Goal: Task Accomplishment & Management: Complete application form

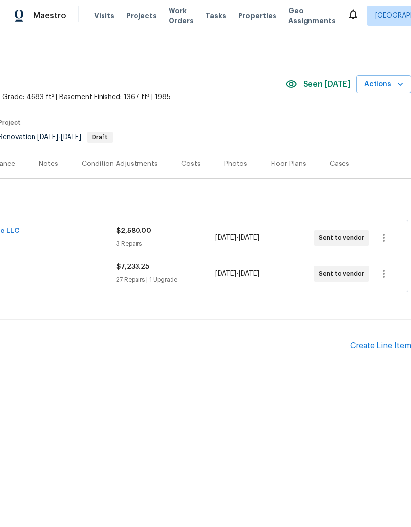
scroll to position [0, 146]
click at [377, 349] on div "Create Line Item" at bounding box center [380, 345] width 61 height 9
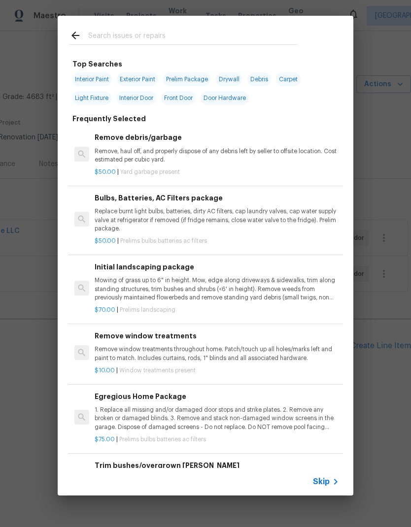
click at [324, 479] on span "Skip" at bounding box center [321, 481] width 17 height 10
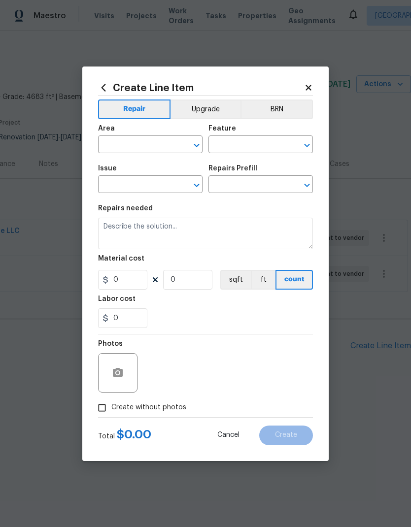
click at [157, 143] on input "text" at bounding box center [136, 145] width 77 height 15
type input "f"
click at [160, 182] on li "Exterior Overall" at bounding box center [150, 183] width 104 height 16
type input "Exterior Overall"
click at [247, 142] on input "text" at bounding box center [246, 145] width 77 height 15
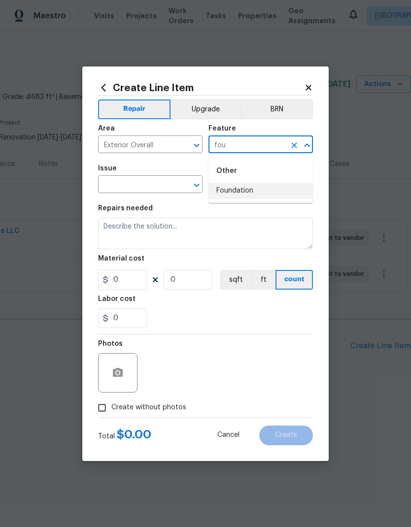
click at [253, 185] on li "Foundation" at bounding box center [260, 191] width 104 height 16
type input "Foundation"
click at [148, 185] on input "text" at bounding box center [136, 185] width 77 height 15
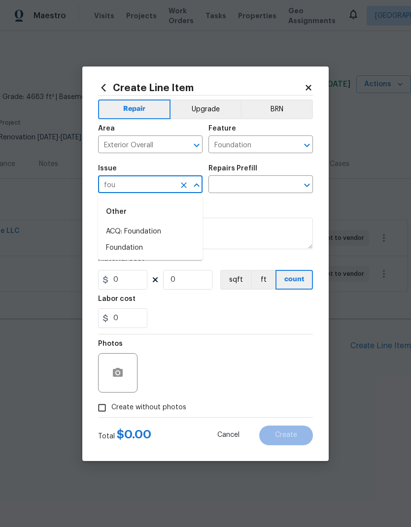
click at [136, 246] on li "Foundation" at bounding box center [150, 248] width 104 height 16
type input "Foundation"
click at [248, 182] on input "text" at bounding box center [246, 185] width 77 height 15
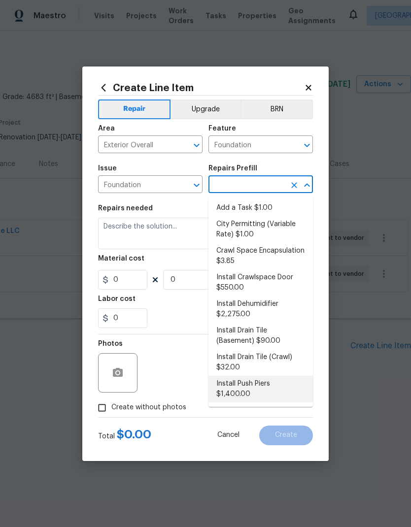
click at [268, 382] on li "Install Push Piers $1,400.00" at bounding box center [260, 389] width 104 height 27
type input "Install Push Piers $1,400.00"
type textarea "Install new "Push Piers" 4' on center between cracking on the designated side o…"
type input "1"
type input "Install Push Piers $1,400.00"
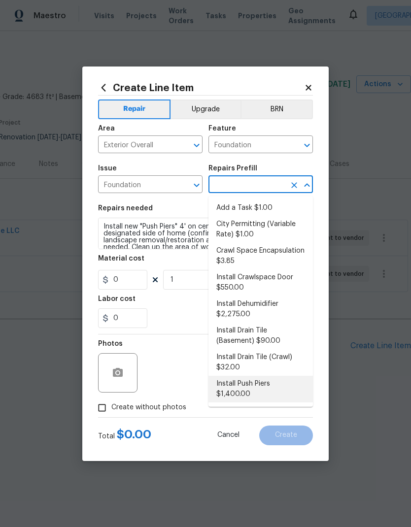
type input "1400"
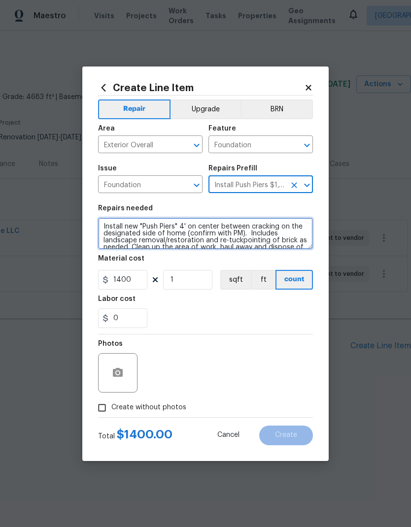
click at [103, 225] on textarea "Install new "Push Piers" 4' on center between cracking on the designated side o…" at bounding box center [205, 234] width 215 height 32
click at [103, 224] on textarea "Install new "Push Piers" 4' on center between cracking on the designated side o…" at bounding box center [205, 234] width 215 height 32
click at [112, 227] on textarea "Install new "Push Piers" 4' on center between cracking on the designated side o…" at bounding box center [205, 234] width 215 height 32
click at [111, 227] on textarea "Install new "Push Piers" 4' on center between cracking on the designated side o…" at bounding box center [205, 234] width 215 height 32
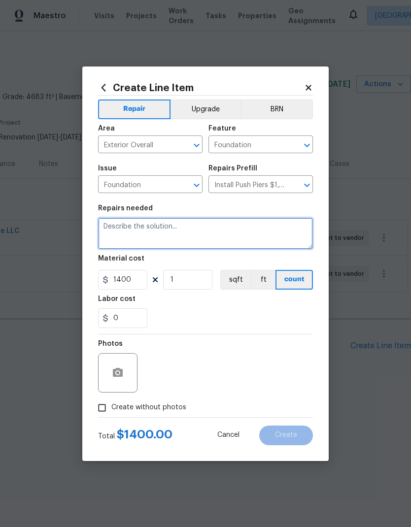
scroll to position [0, 0]
click at [159, 234] on textarea "Please assess the foundation crack on the foundation wall at the entry to the f…" at bounding box center [205, 234] width 215 height 32
click at [156, 231] on textarea "Please assess the foundation crack on the foundation wall at the entry to the f…" at bounding box center [205, 234] width 215 height 32
click at [243, 237] on textarea "Please assess the foundation crack on the foundation wall at the entry to the f…" at bounding box center [205, 234] width 215 height 32
click at [169, 242] on textarea "Please assess the foundation crack on the foundation wall at the entry to the f…" at bounding box center [205, 234] width 215 height 32
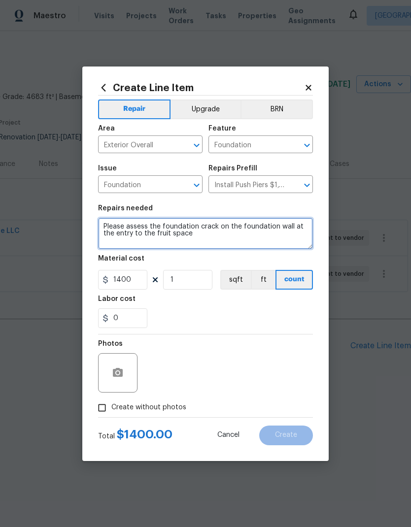
click at [219, 237] on textarea "Please assess the foundation crack on the foundation wall at the entry to the f…" at bounding box center [205, 234] width 215 height 32
click at [159, 233] on textarea "Please assess the foundation crack on the foundation wall at the entry to the f…" at bounding box center [205, 234] width 215 height 32
click at [230, 242] on textarea "Please assess the foundation crack on the foundation wall at the entry to the f…" at bounding box center [205, 234] width 215 height 32
click at [190, 231] on textarea "Please assess the foundation crack on the foundation wall at the entry to the f…" at bounding box center [205, 234] width 215 height 32
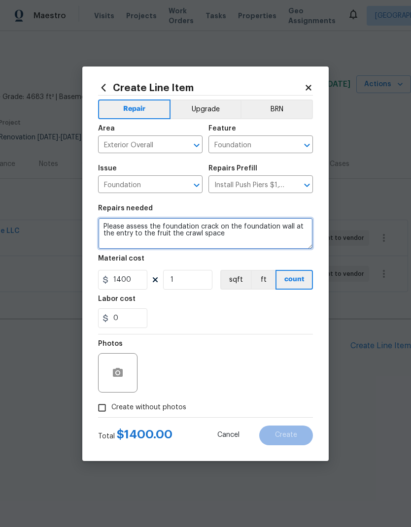
click at [240, 237] on textarea "Please assess the foundation crack on the foundation wall at the entry to the f…" at bounding box center [205, 234] width 215 height 32
type textarea "Please assess the foundation crack on the foundation wall at the entry to the f…"
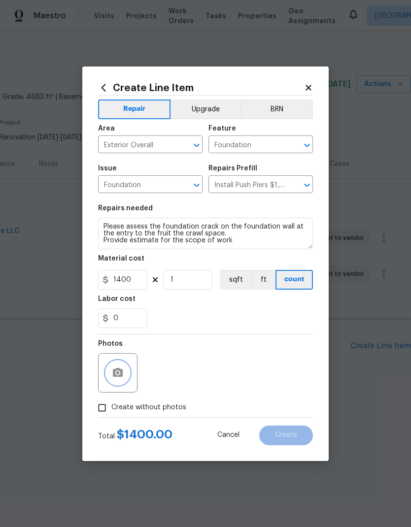
click at [120, 376] on icon "button" at bounding box center [118, 372] width 10 height 9
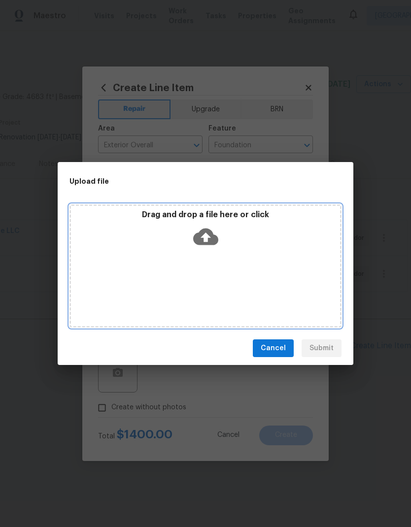
click at [215, 273] on div "Drag and drop a file here or click" at bounding box center [205, 265] width 272 height 123
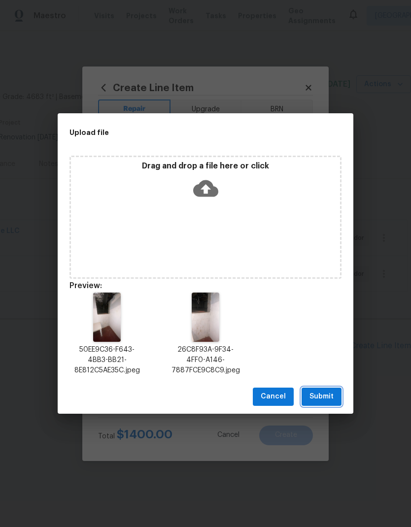
click at [322, 394] on span "Submit" at bounding box center [321, 396] width 24 height 12
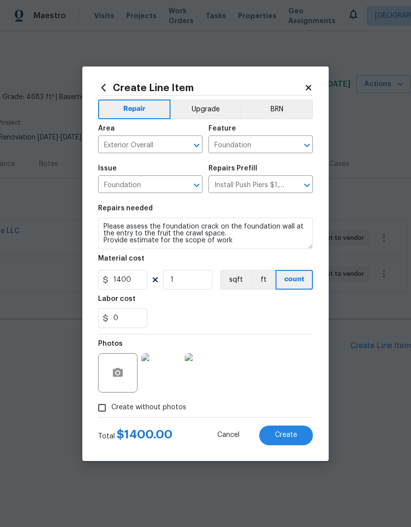
click at [294, 437] on span "Create" at bounding box center [286, 434] width 22 height 7
type input "0"
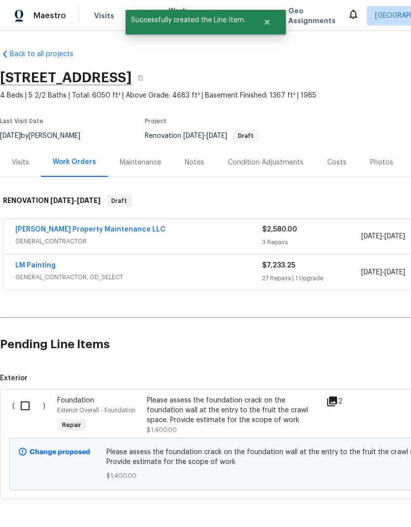
scroll to position [1, 0]
click at [22, 403] on input "checkbox" at bounding box center [29, 405] width 28 height 21
checkbox input "true"
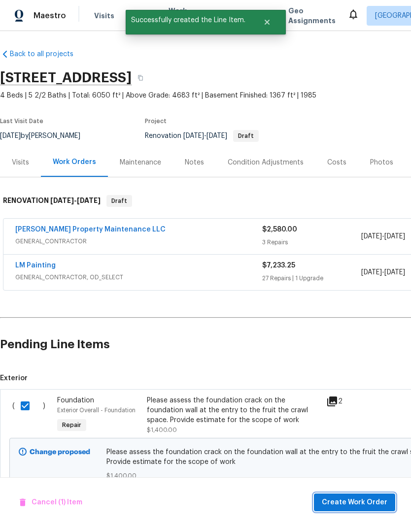
click at [363, 498] on span "Create Work Order" at bounding box center [353, 502] width 65 height 12
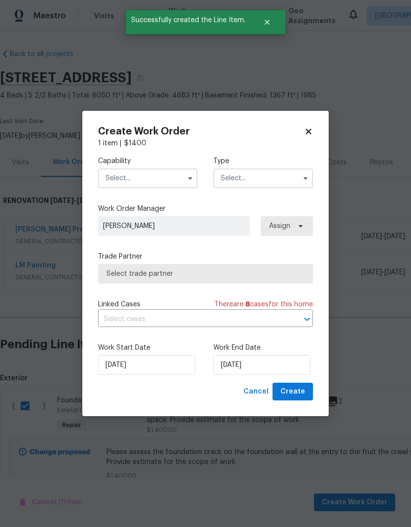
click at [150, 176] on input "text" at bounding box center [147, 178] width 99 height 20
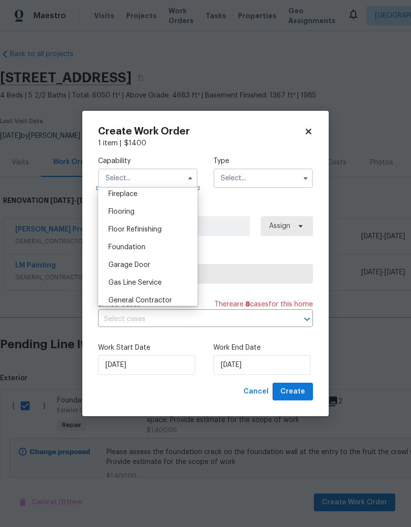
scroll to position [361, 0]
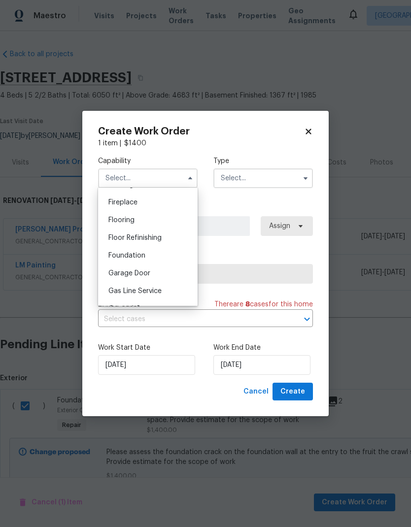
click at [143, 256] on span "Foundation" at bounding box center [126, 255] width 37 height 7
type input "Foundation"
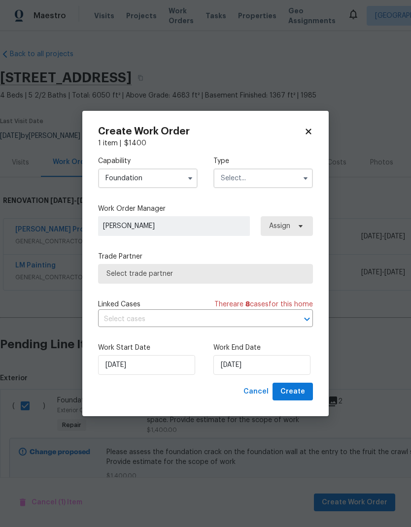
click at [265, 182] on input "text" at bounding box center [262, 178] width 99 height 20
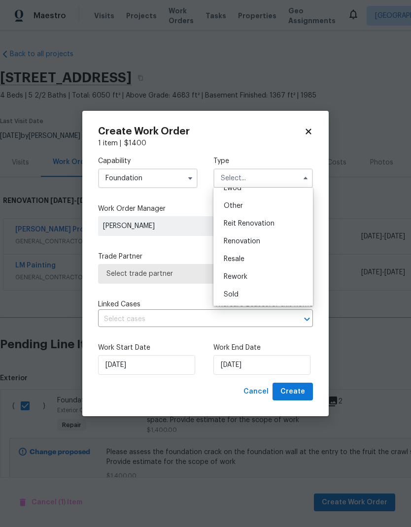
scroll to position [117, 0]
click at [263, 242] on div "Renovation" at bounding box center [263, 241] width 95 height 18
type input "Renovation"
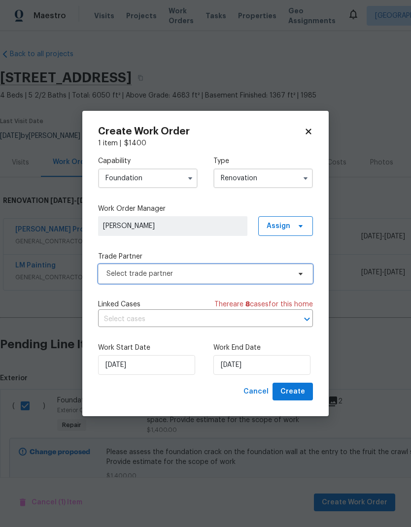
click at [254, 269] on span "Select trade partner" at bounding box center [198, 274] width 184 height 10
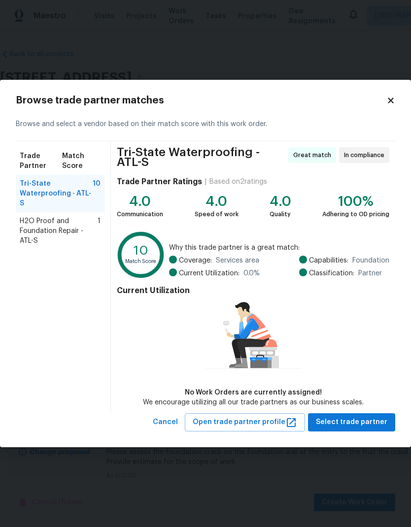
click at [54, 216] on span "H2O Proof and Foundation Repair - ATL-S" at bounding box center [59, 231] width 78 height 30
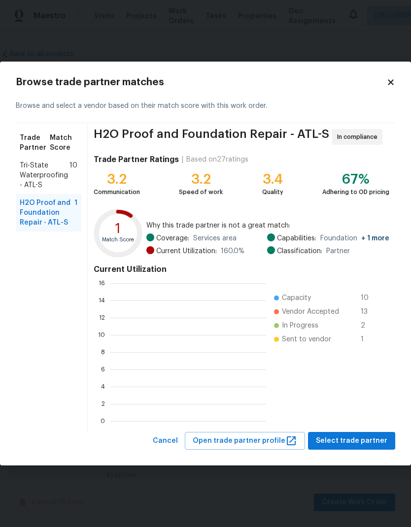
scroll to position [1, 1]
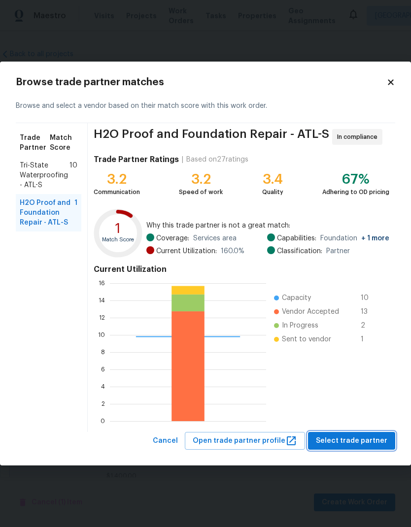
click at [363, 439] on span "Select trade partner" at bounding box center [351, 441] width 71 height 12
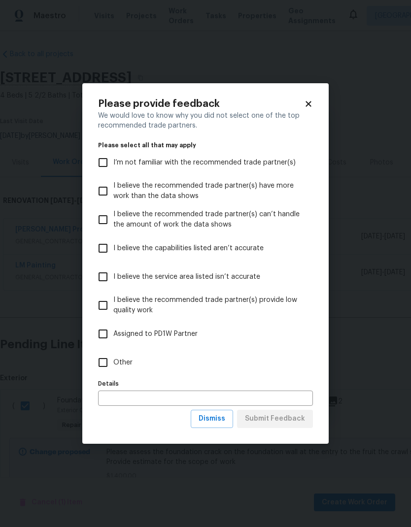
click at [139, 359] on label "Other" at bounding box center [199, 362] width 212 height 29
click at [113, 359] on input "Other" at bounding box center [103, 362] width 21 height 21
checkbox input "true"
click at [281, 417] on span "Submit Feedback" at bounding box center [275, 418] width 60 height 12
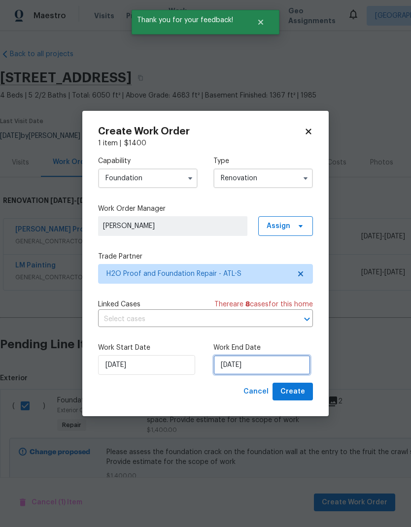
click at [274, 366] on input "[DATE]" at bounding box center [261, 365] width 97 height 20
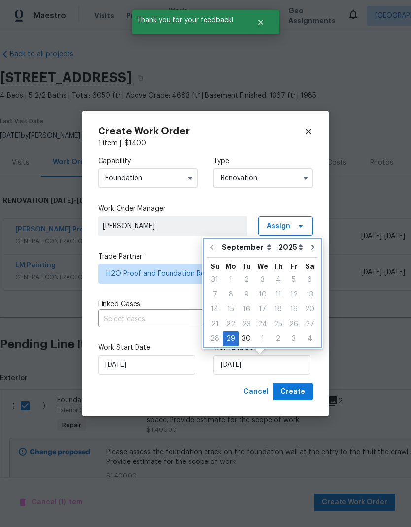
click at [311, 246] on icon "Go to next month" at bounding box center [312, 247] width 3 height 5
type input "[DATE]"
select select "9"
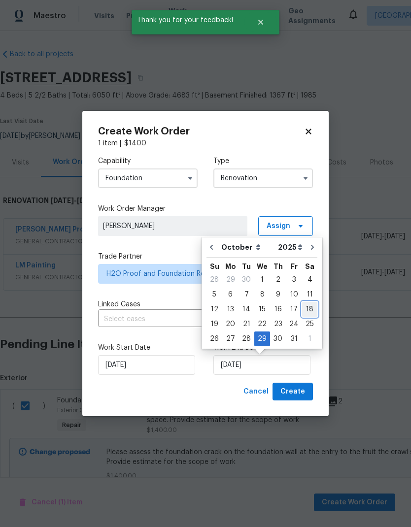
click at [308, 313] on div "18" at bounding box center [309, 309] width 15 height 14
type input "[DATE]"
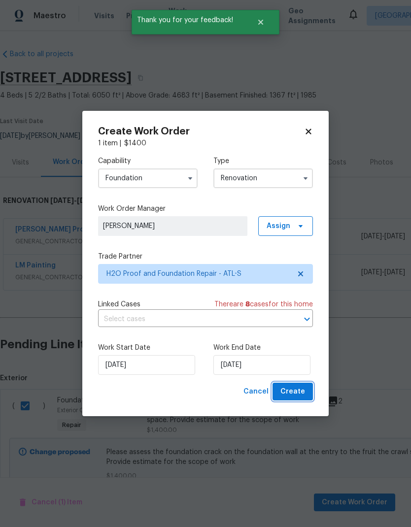
click at [298, 389] on span "Create" at bounding box center [292, 391] width 25 height 12
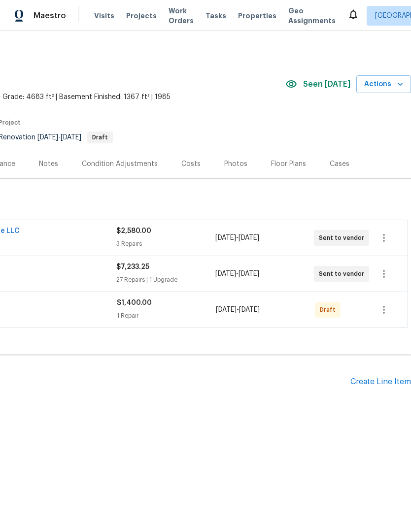
scroll to position [0, 146]
click at [383, 312] on icon "button" at bounding box center [383, 310] width 2 height 8
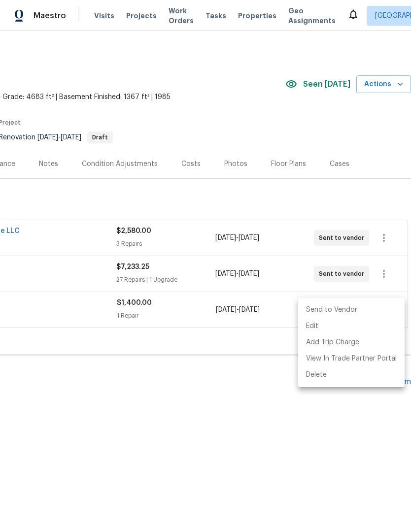
click at [344, 311] on li "Send to Vendor" at bounding box center [351, 310] width 106 height 16
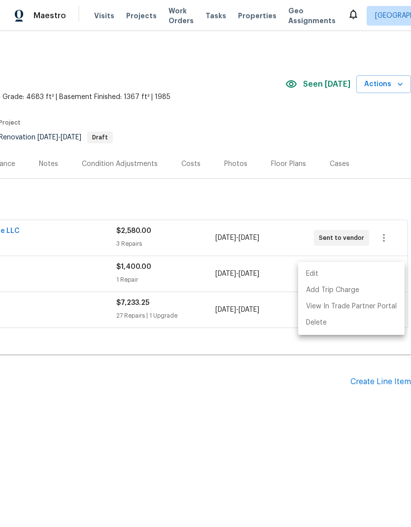
click at [285, 430] on div at bounding box center [205, 263] width 411 height 527
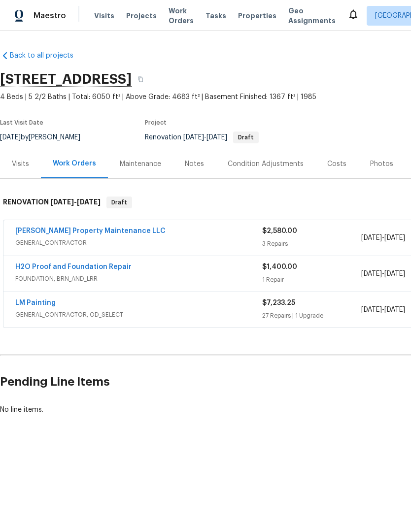
scroll to position [0, 0]
